Goal: Task Accomplishment & Management: Manage account settings

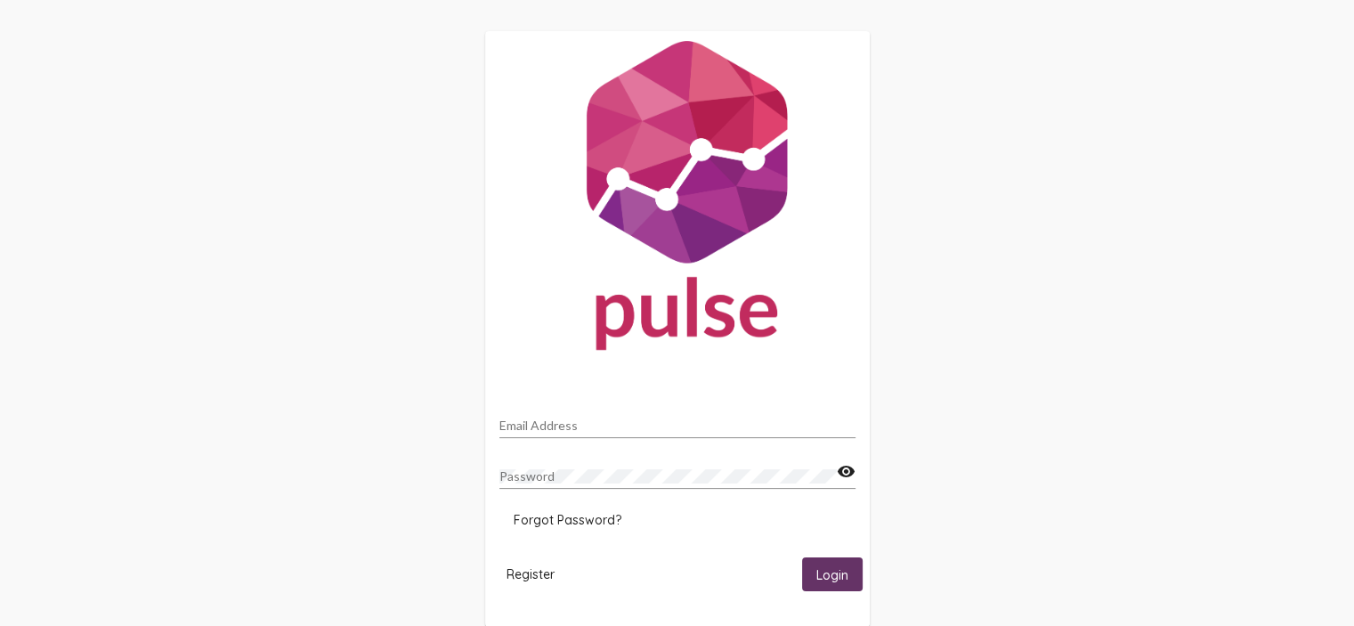
click at [627, 421] on input "Email Address" at bounding box center [678, 426] width 356 height 14
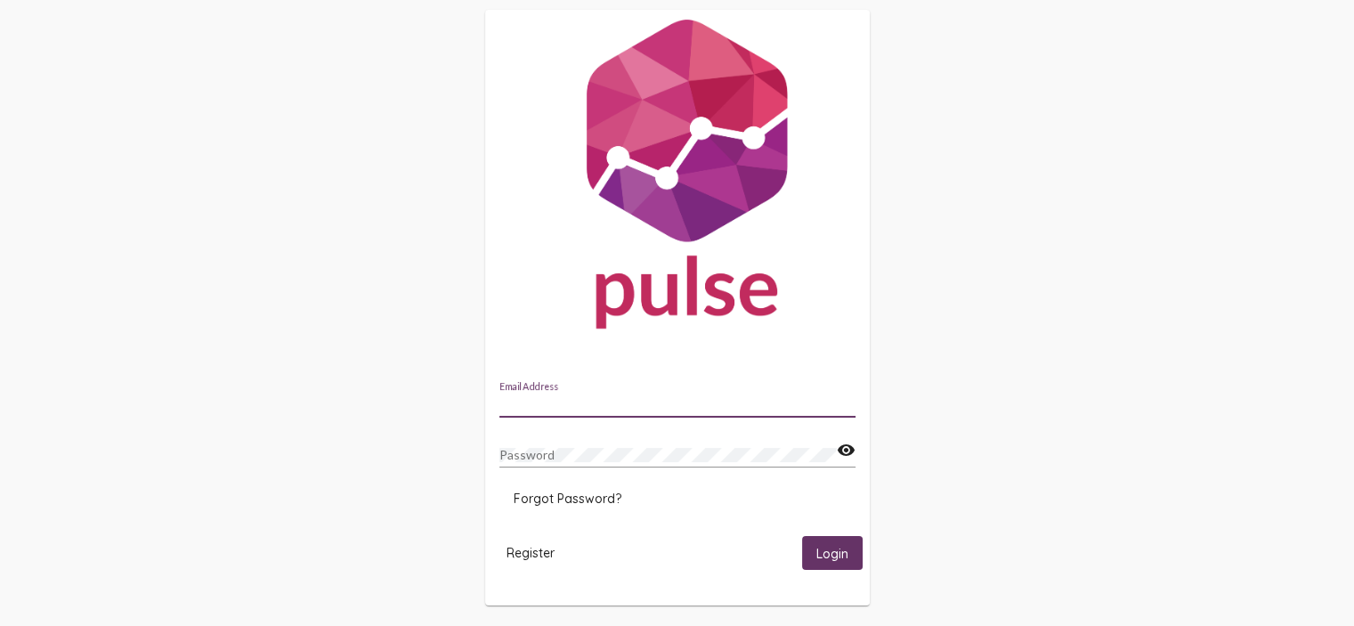
scroll to position [32, 0]
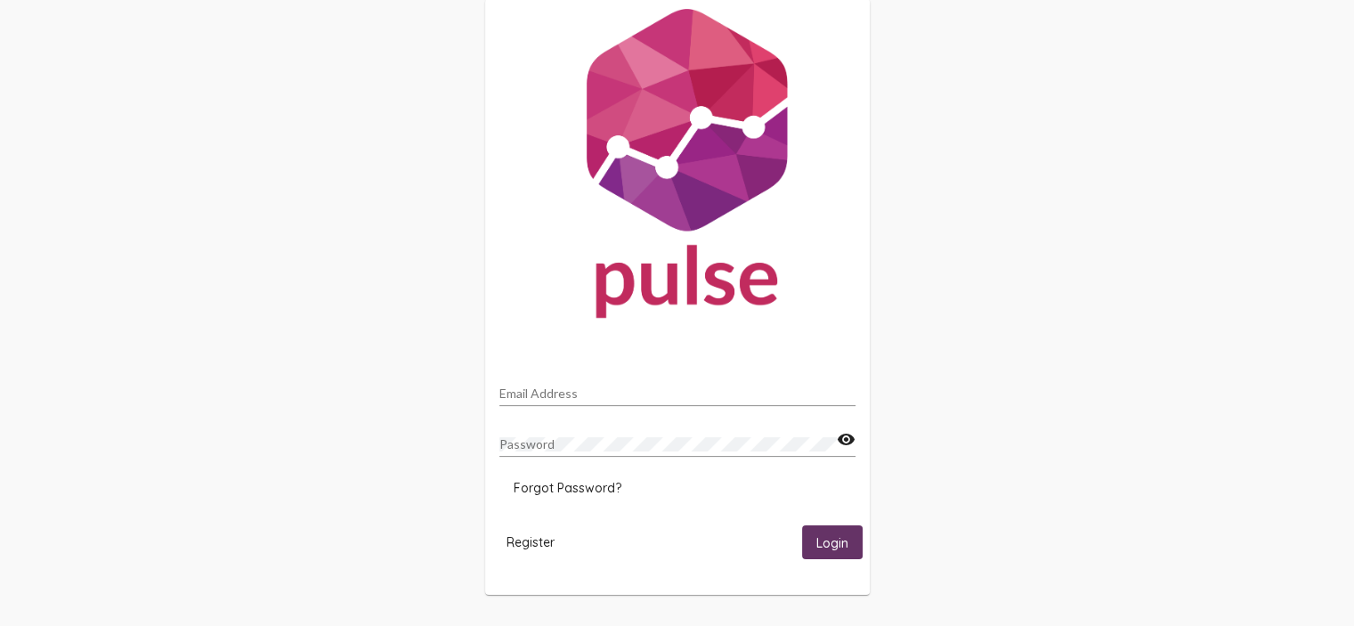
click at [716, 451] on div "Password" at bounding box center [668, 439] width 337 height 35
click at [643, 384] on div "Email Address" at bounding box center [678, 388] width 356 height 35
type input "[EMAIL_ADDRESS][DOMAIN_NAME]"
click at [539, 435] on div "Password" at bounding box center [668, 439] width 337 height 35
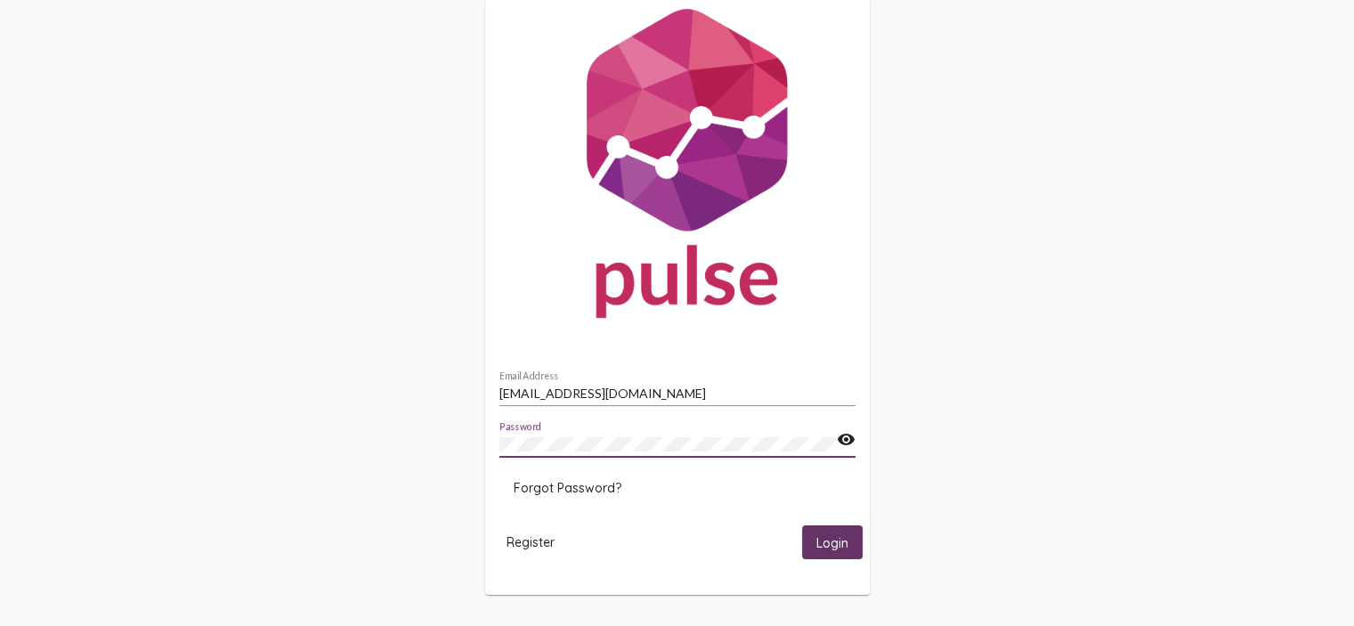
click at [844, 438] on mat-icon "visibility" at bounding box center [846, 439] width 19 height 21
click at [822, 548] on span "Login" at bounding box center [833, 543] width 32 height 16
